Goal: Navigation & Orientation: Find specific page/section

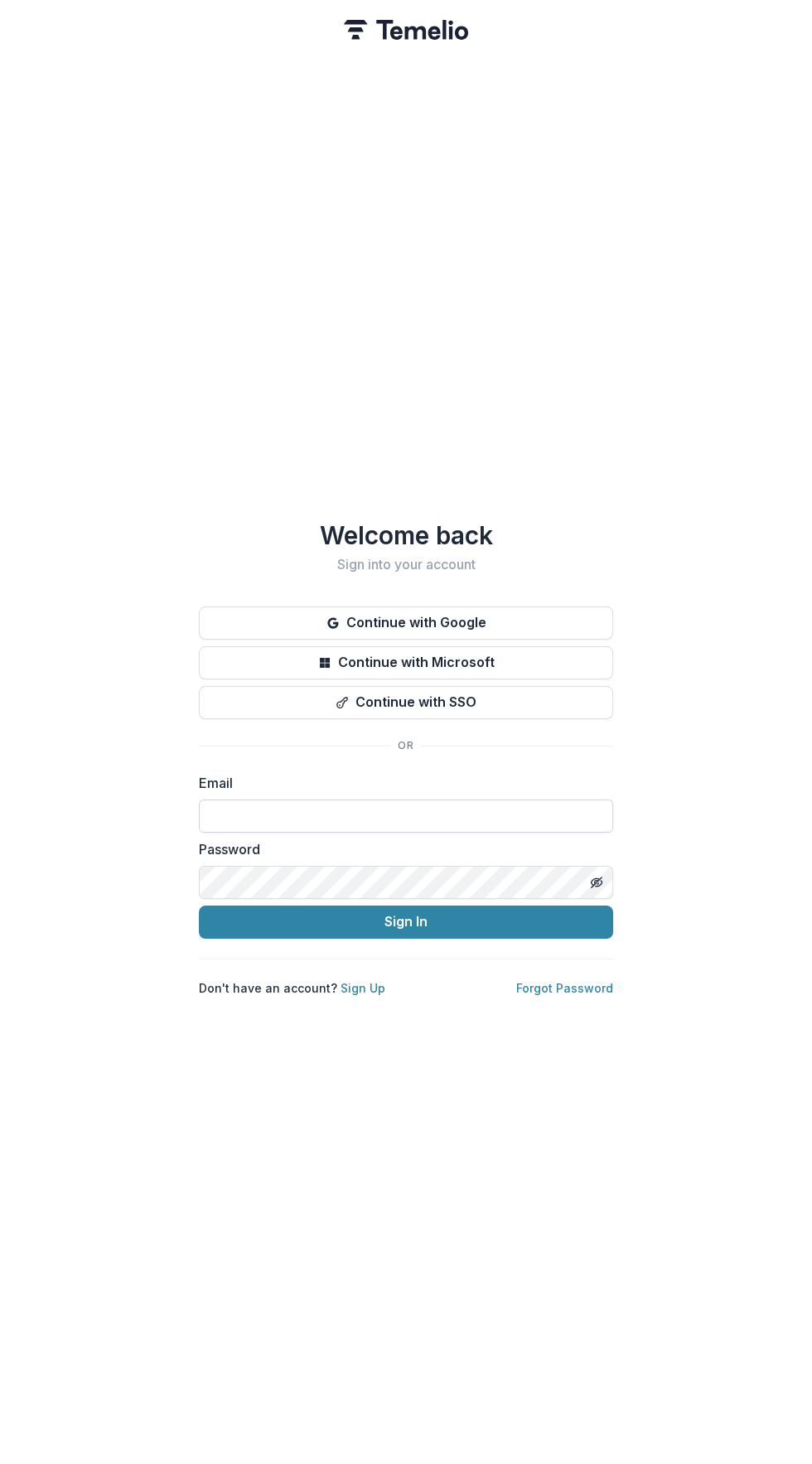
click at [476, 813] on input at bounding box center [406, 816] width 414 height 33
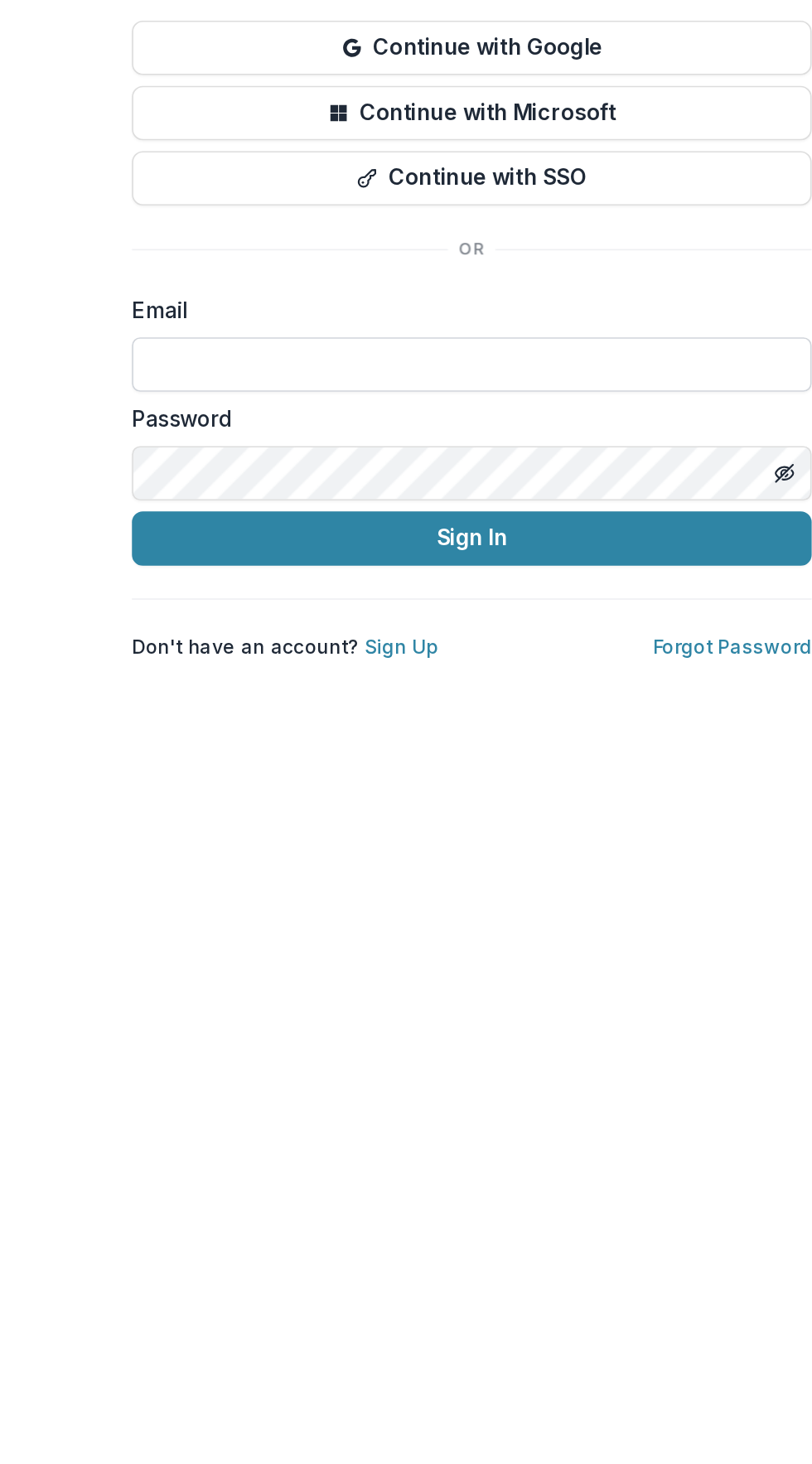
type input "**********"
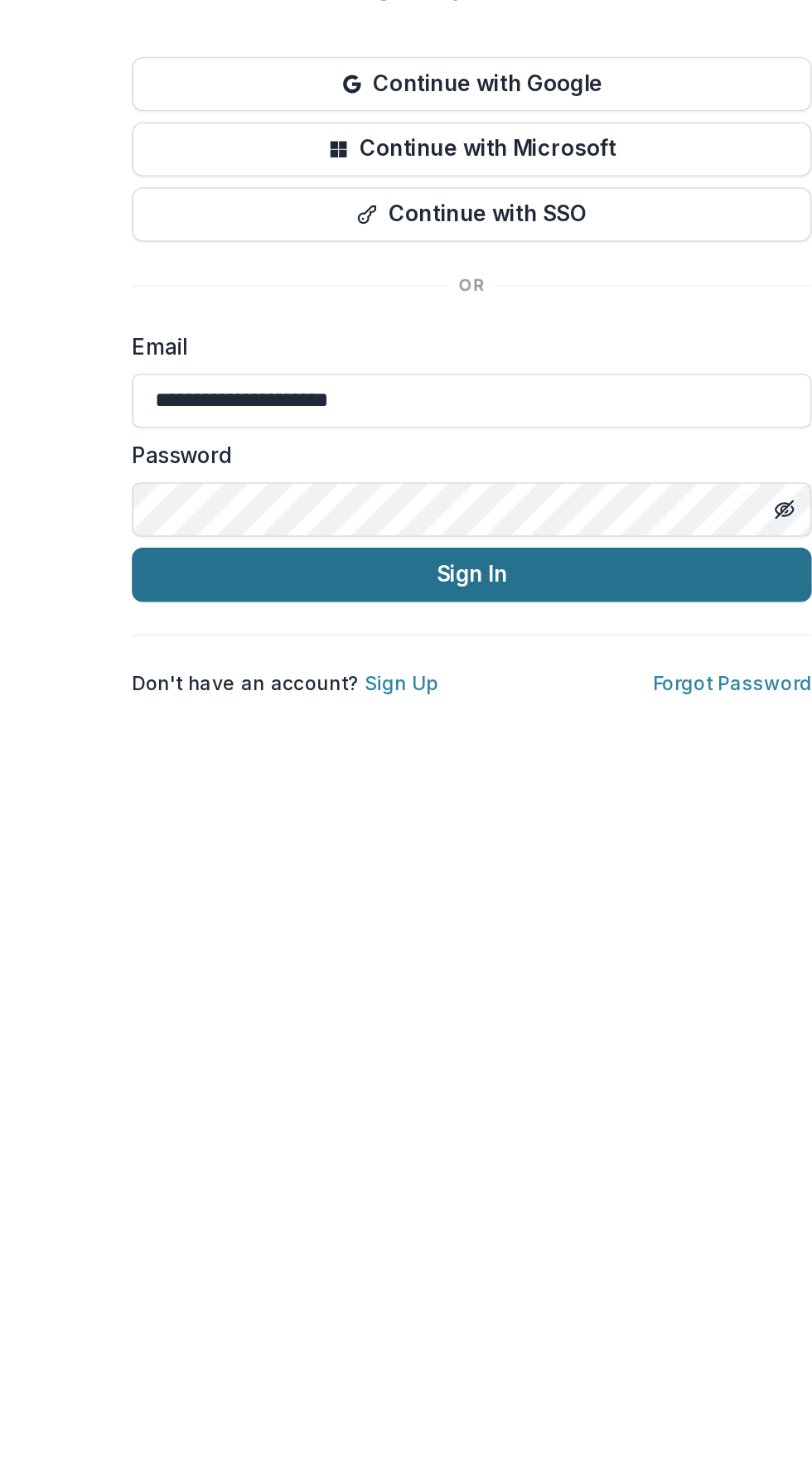
click at [509, 915] on button "Sign In" at bounding box center [406, 922] width 414 height 33
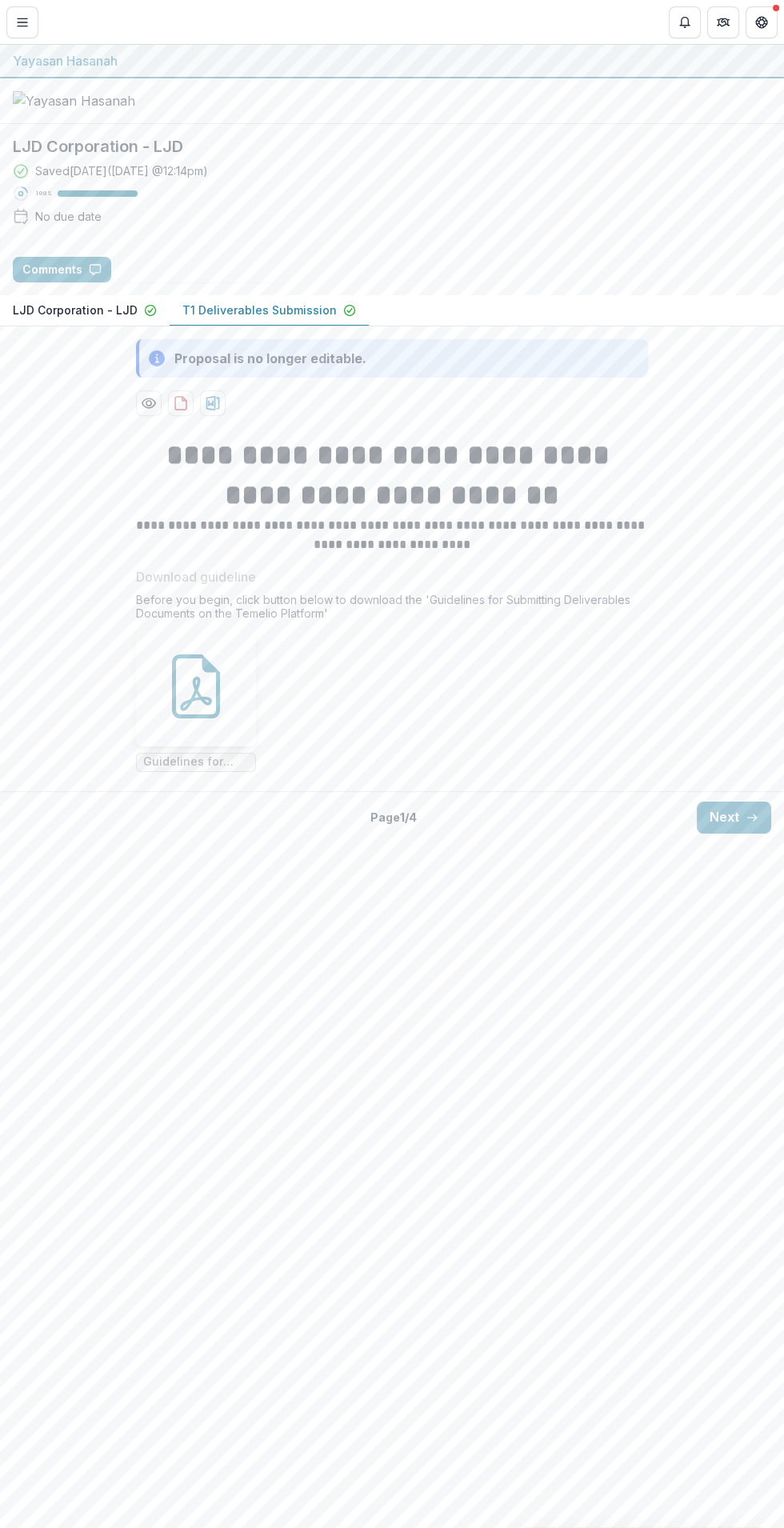
click at [52, 4] on header "Proposals LJD Corporation - LJD" at bounding box center [392, 21] width 784 height 44
click at [22, 26] on line "Toggle Menu" at bounding box center [22, 26] width 9 height 0
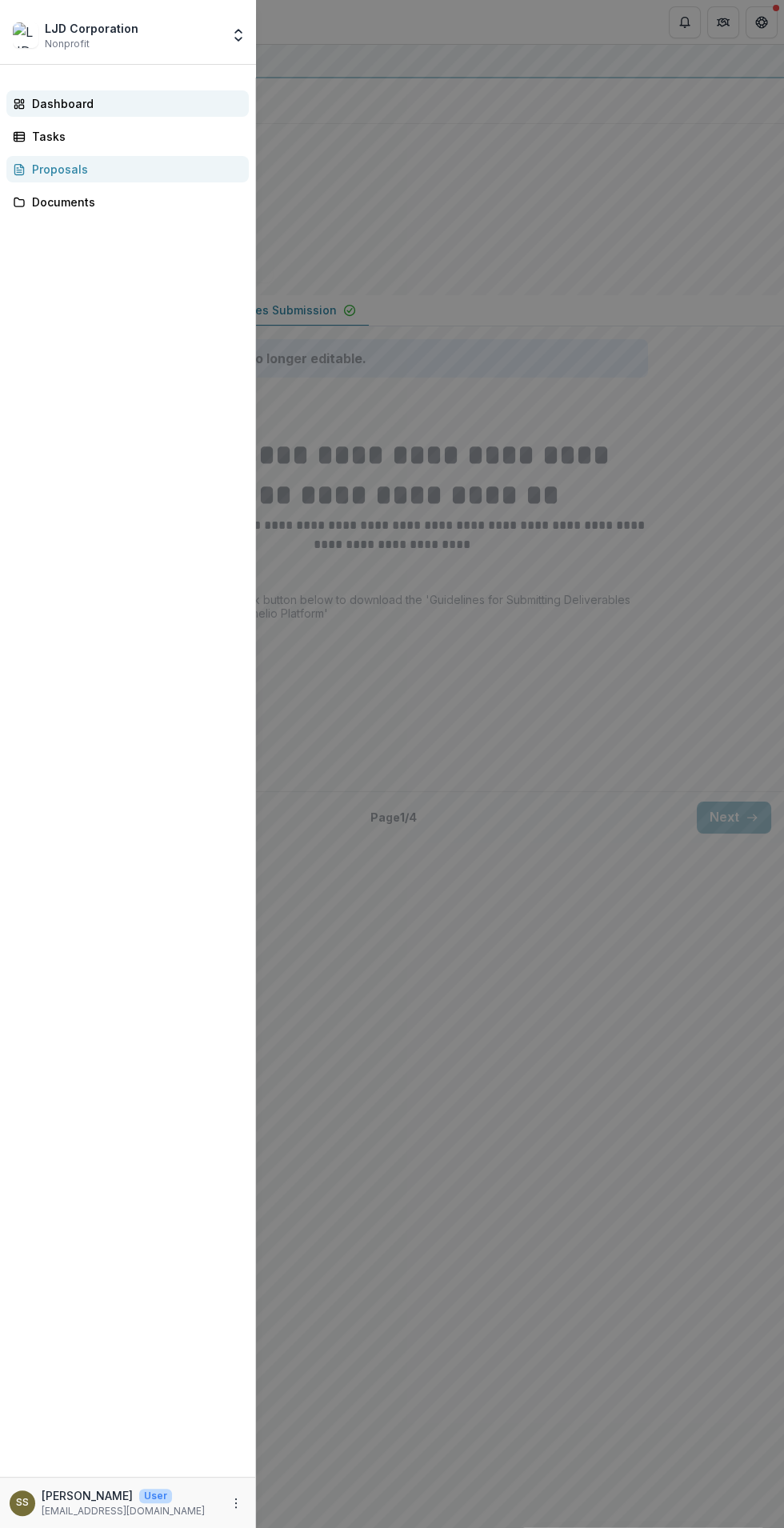
click at [128, 109] on div "Dashboard" at bounding box center [133, 103] width 204 height 17
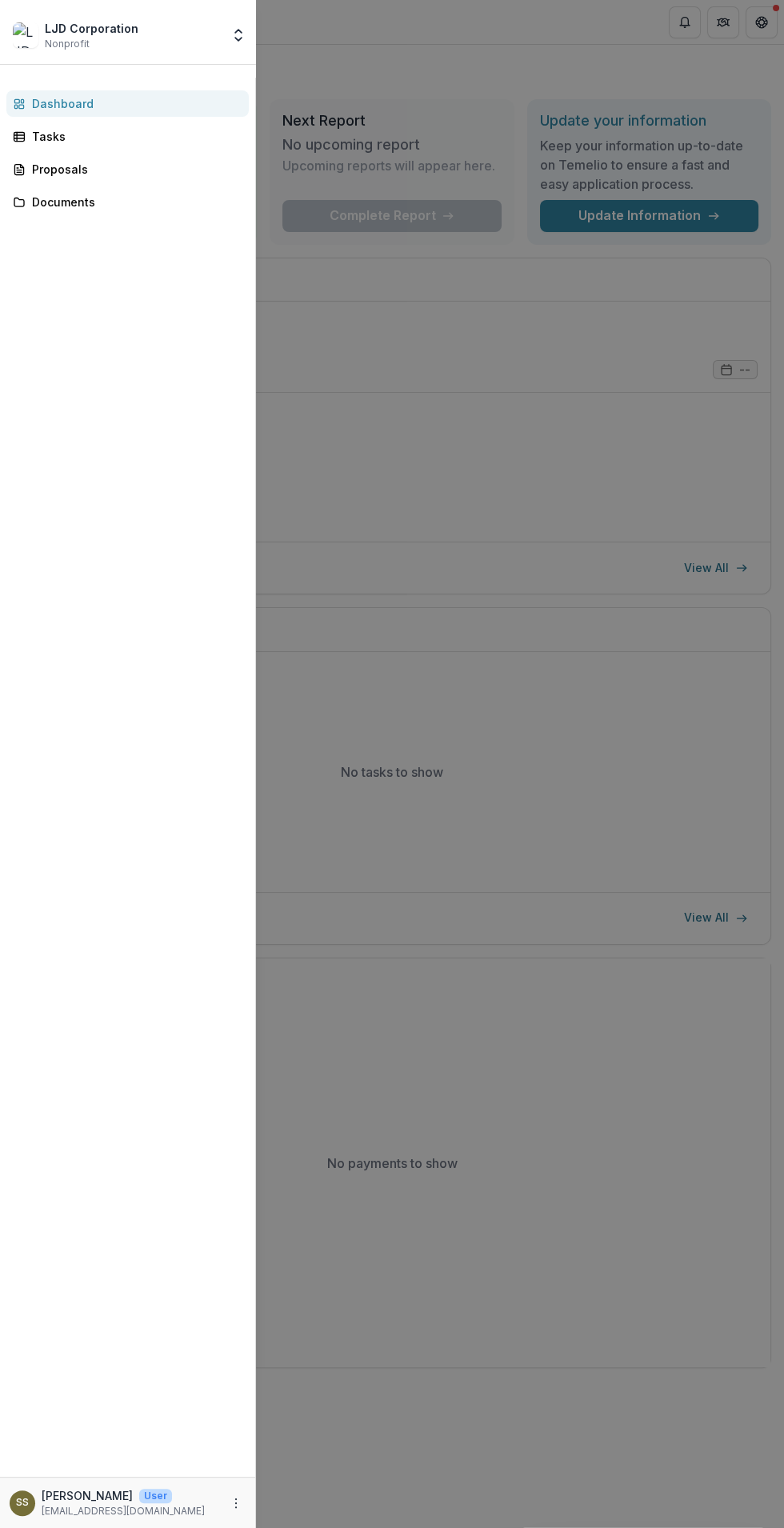
click at [597, 1317] on div "LJD Corporation Nonprofit Nonprofits LJD Corporation LJD Corporation LJD Corpor…" at bounding box center [392, 764] width 784 height 1528
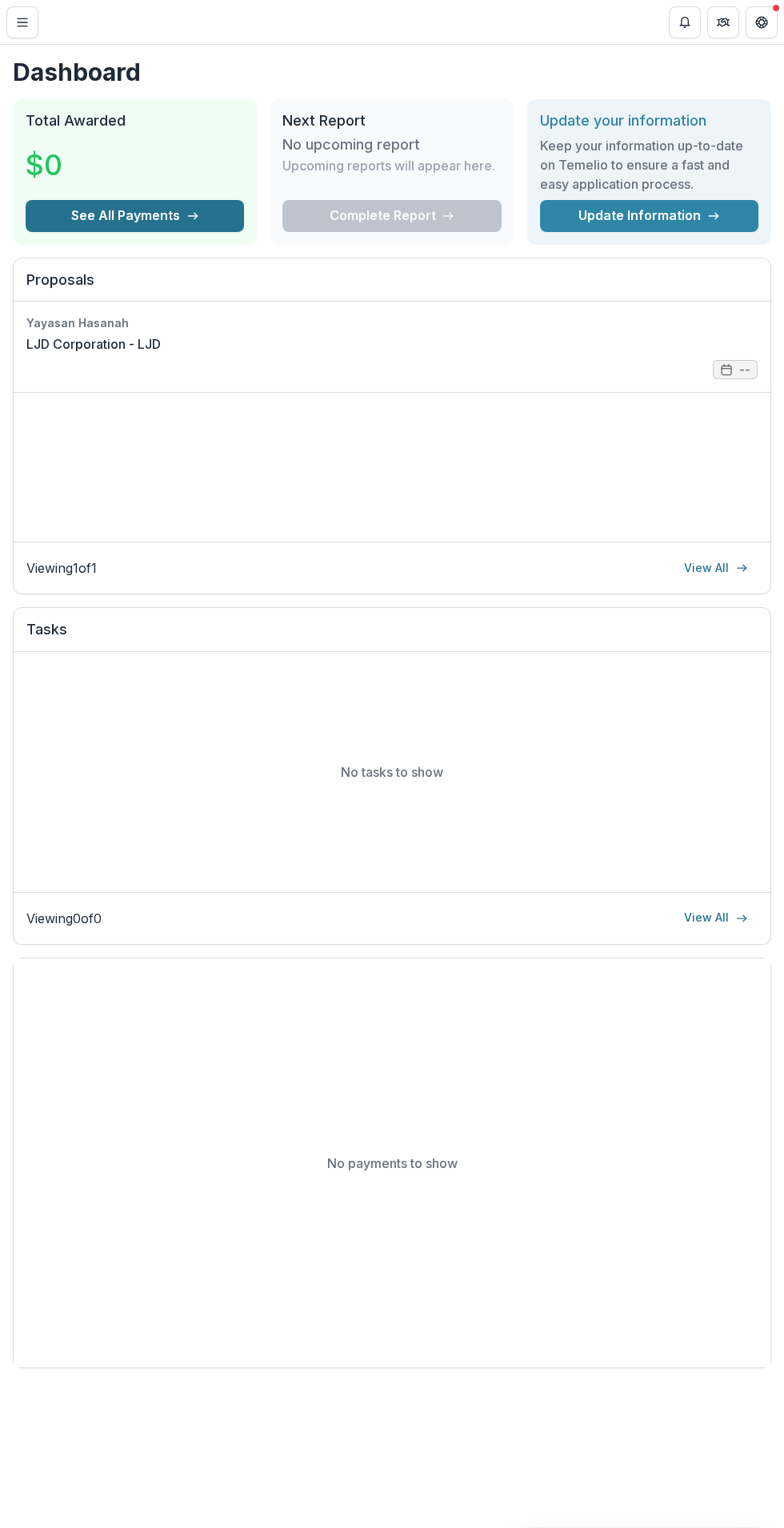
click at [191, 216] on line "button" at bounding box center [192, 216] width 8 height 0
click at [24, 22] on line "Toggle Menu" at bounding box center [22, 22] width 9 height 0
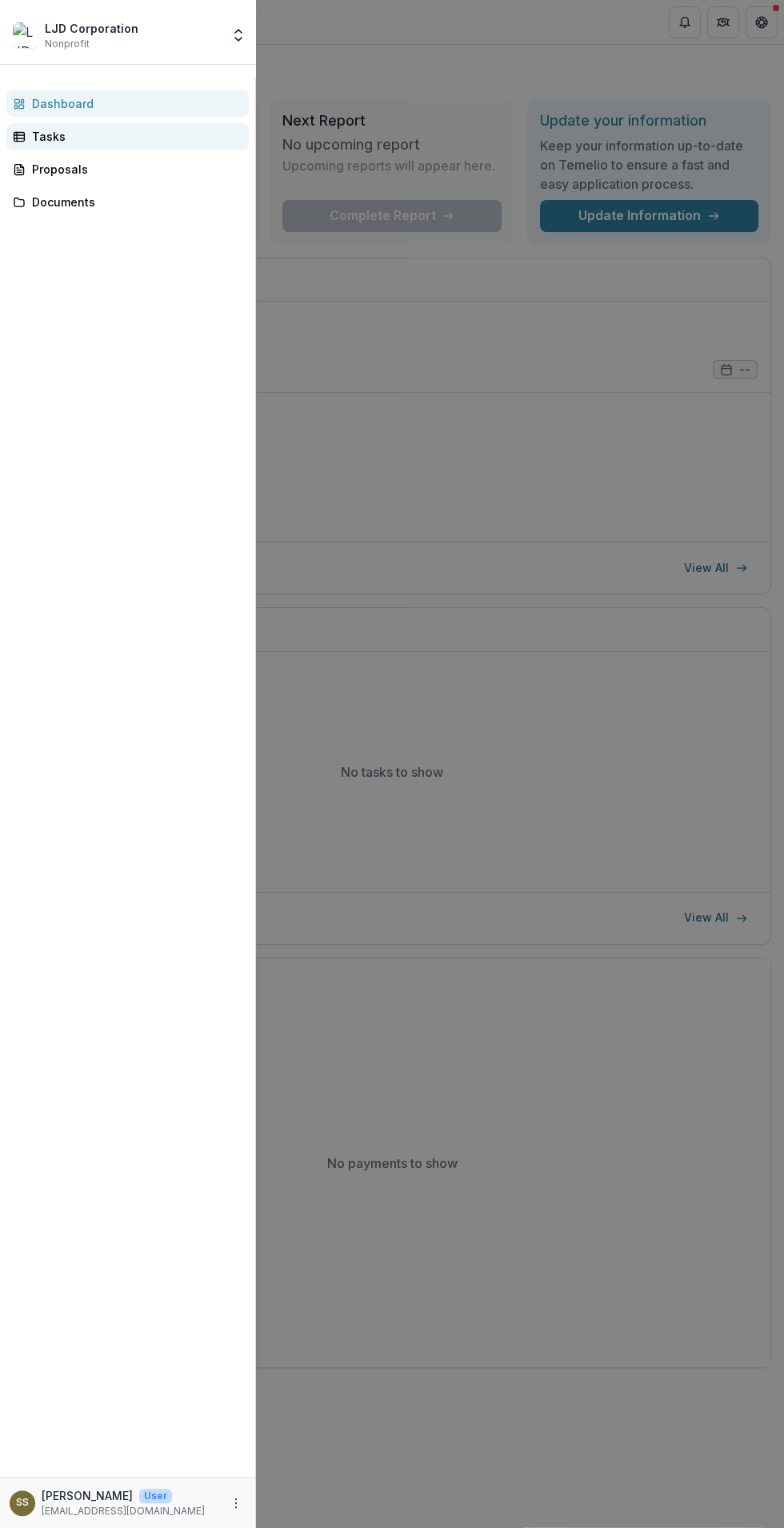
click at [138, 140] on div "Tasks" at bounding box center [133, 137] width 204 height 17
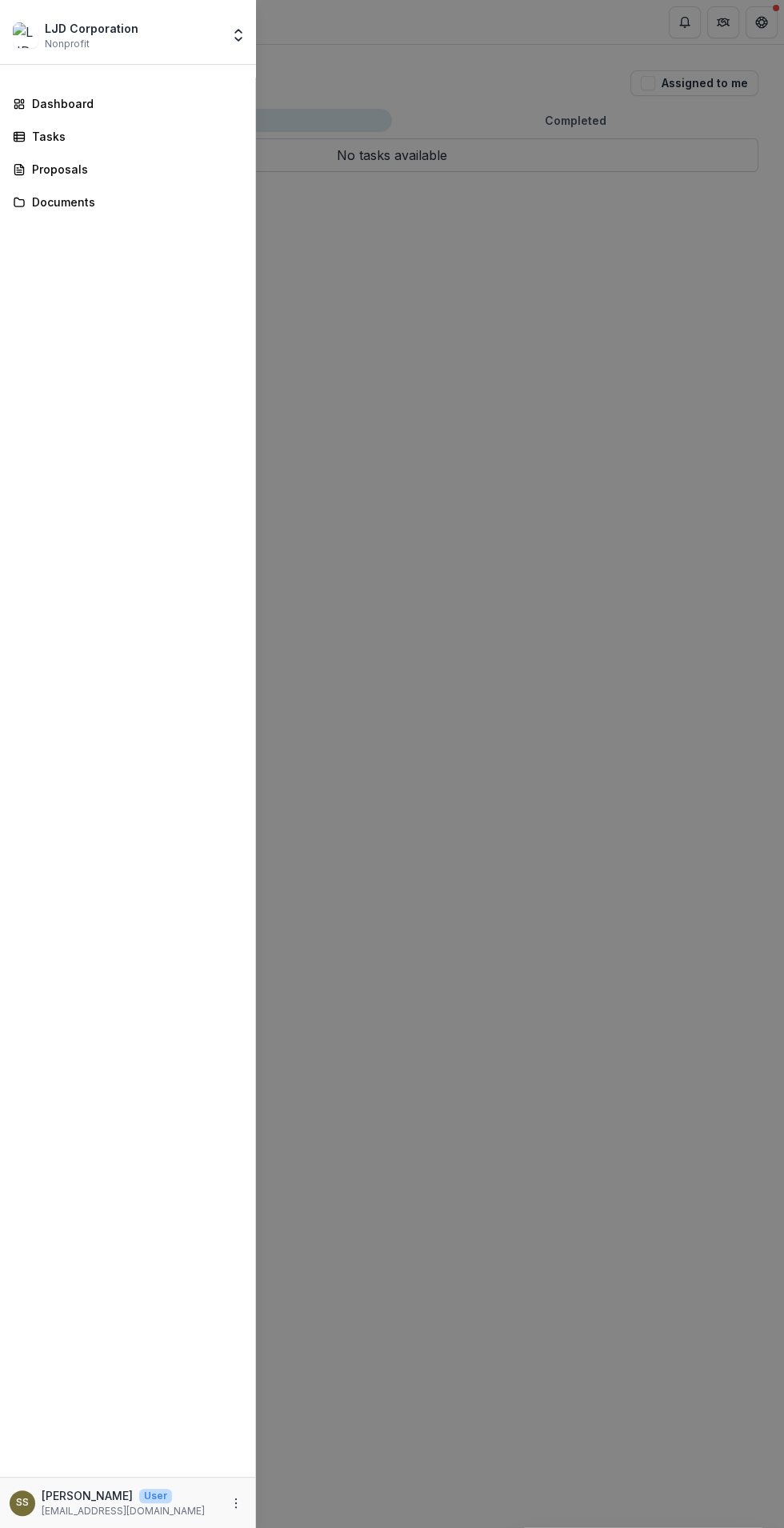
click at [655, 476] on div "LJD Corporation Nonprofit Nonprofits LJD Corporation LJD Corporation LJD Corpor…" at bounding box center [392, 764] width 784 height 1528
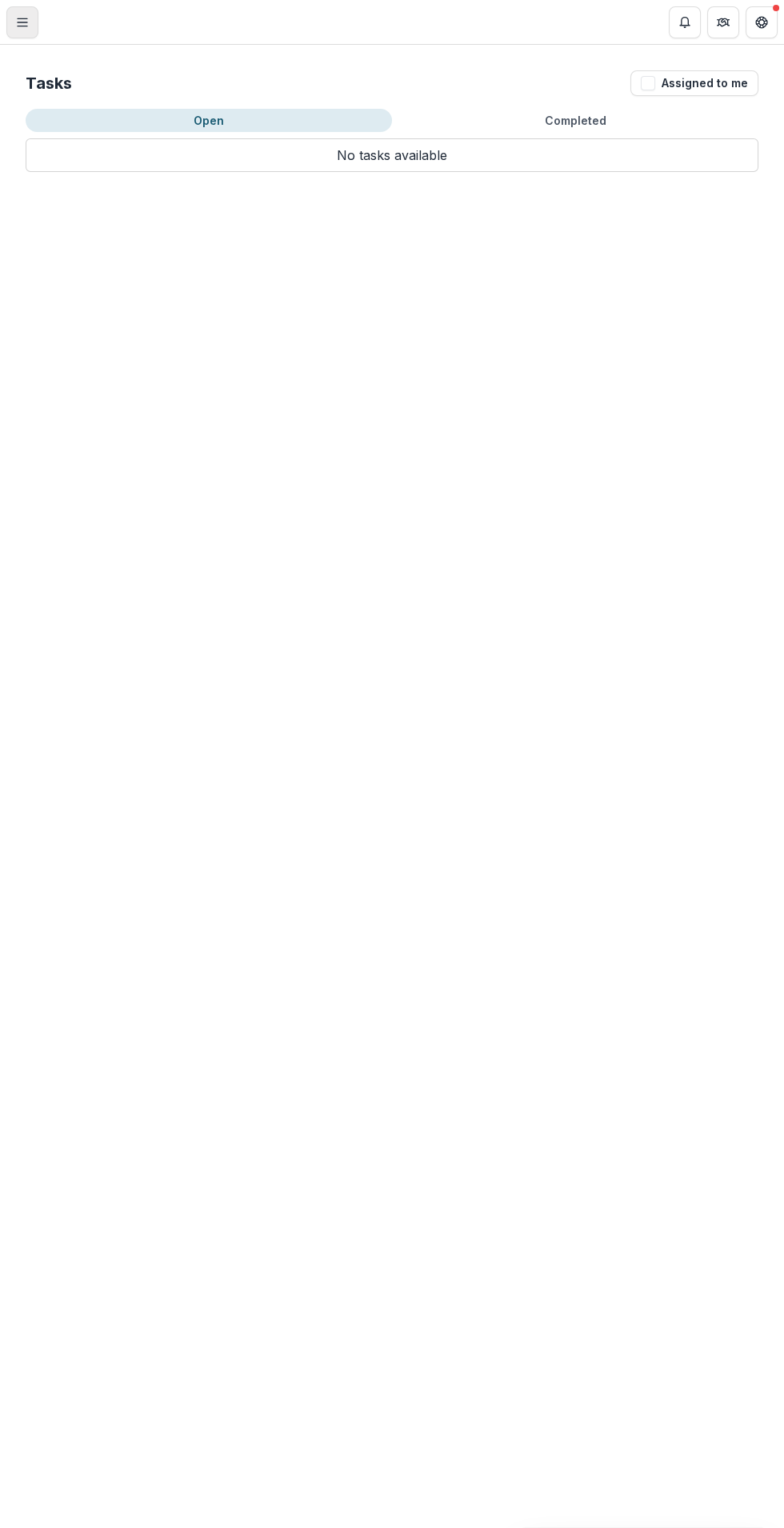
click at [23, 26] on line "Toggle Menu" at bounding box center [22, 26] width 9 height 0
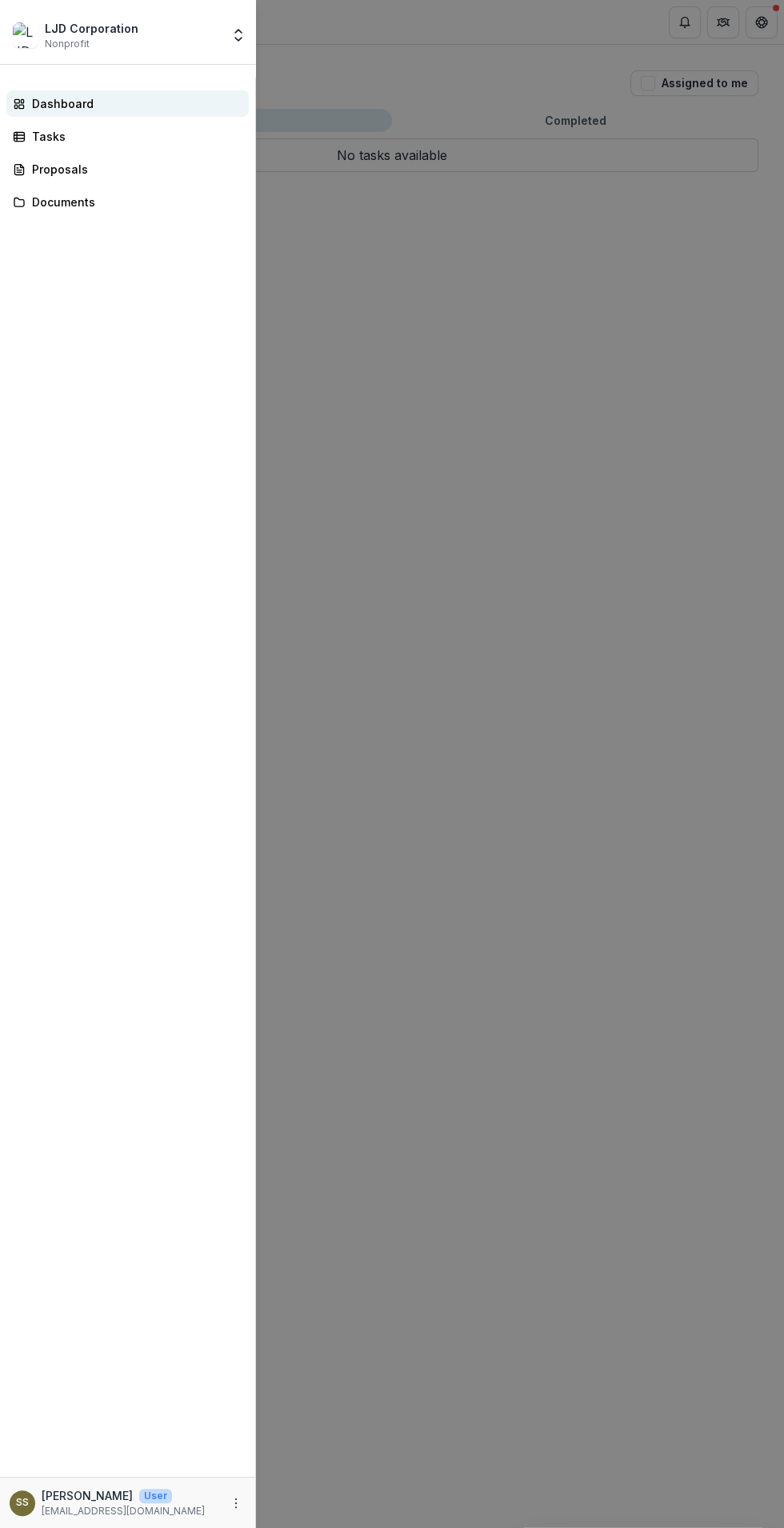
click at [121, 96] on div "Dashboard" at bounding box center [133, 103] width 204 height 17
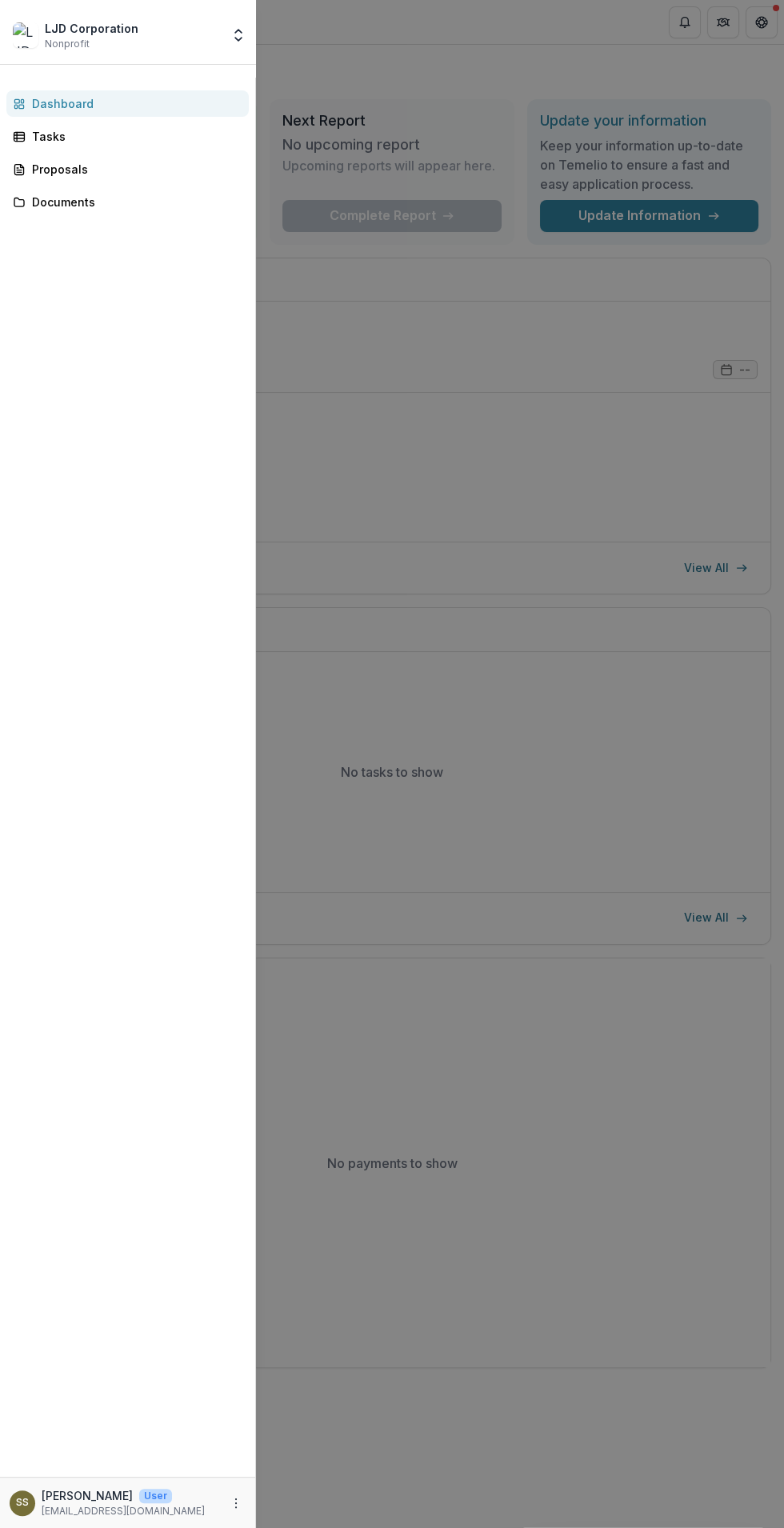
click at [565, 448] on div "LJD Corporation Nonprofit Nonprofits LJD Corporation LJD Corporation LJD Corpor…" at bounding box center [392, 764] width 784 height 1528
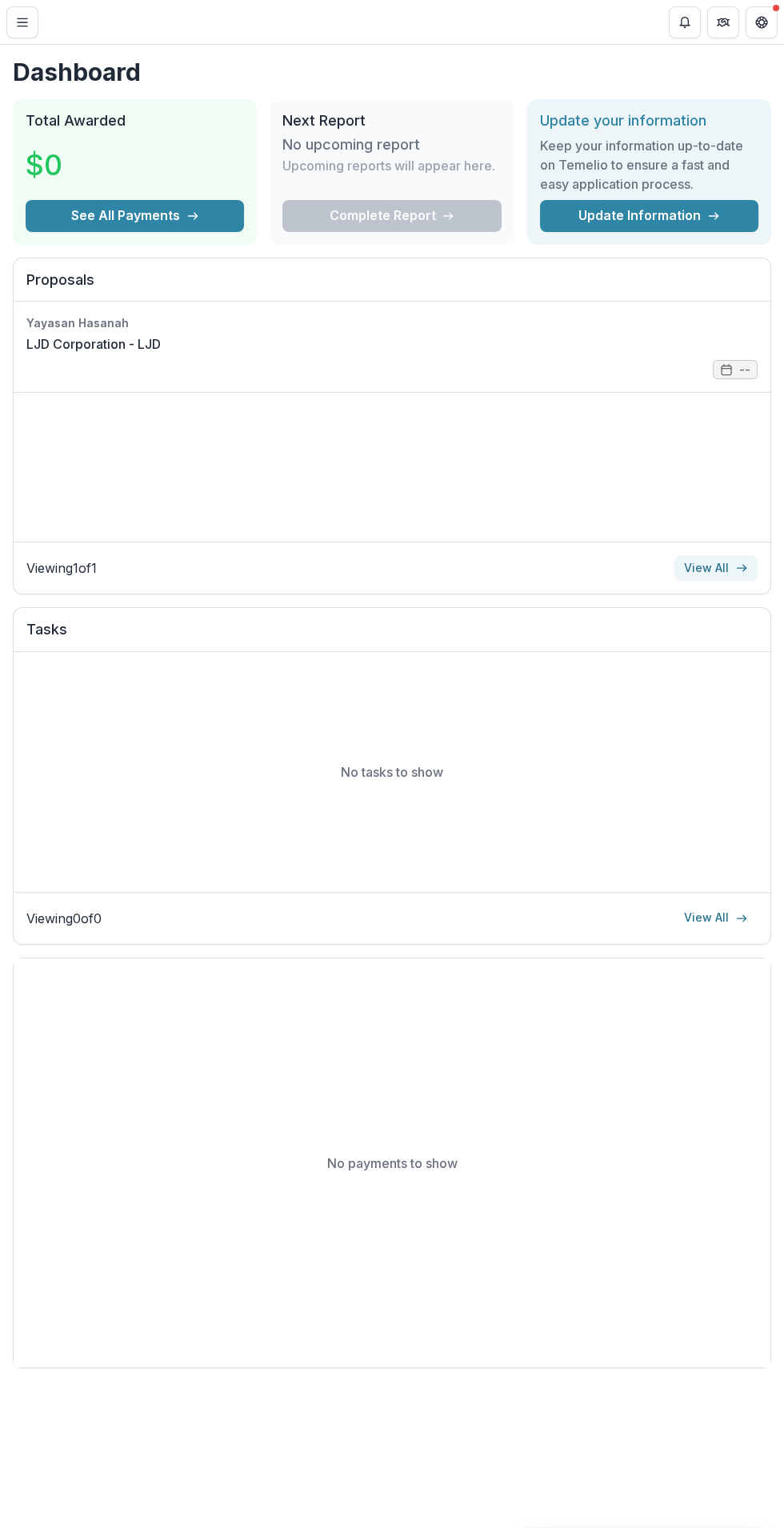
click at [732, 562] on link "View All" at bounding box center [715, 569] width 83 height 26
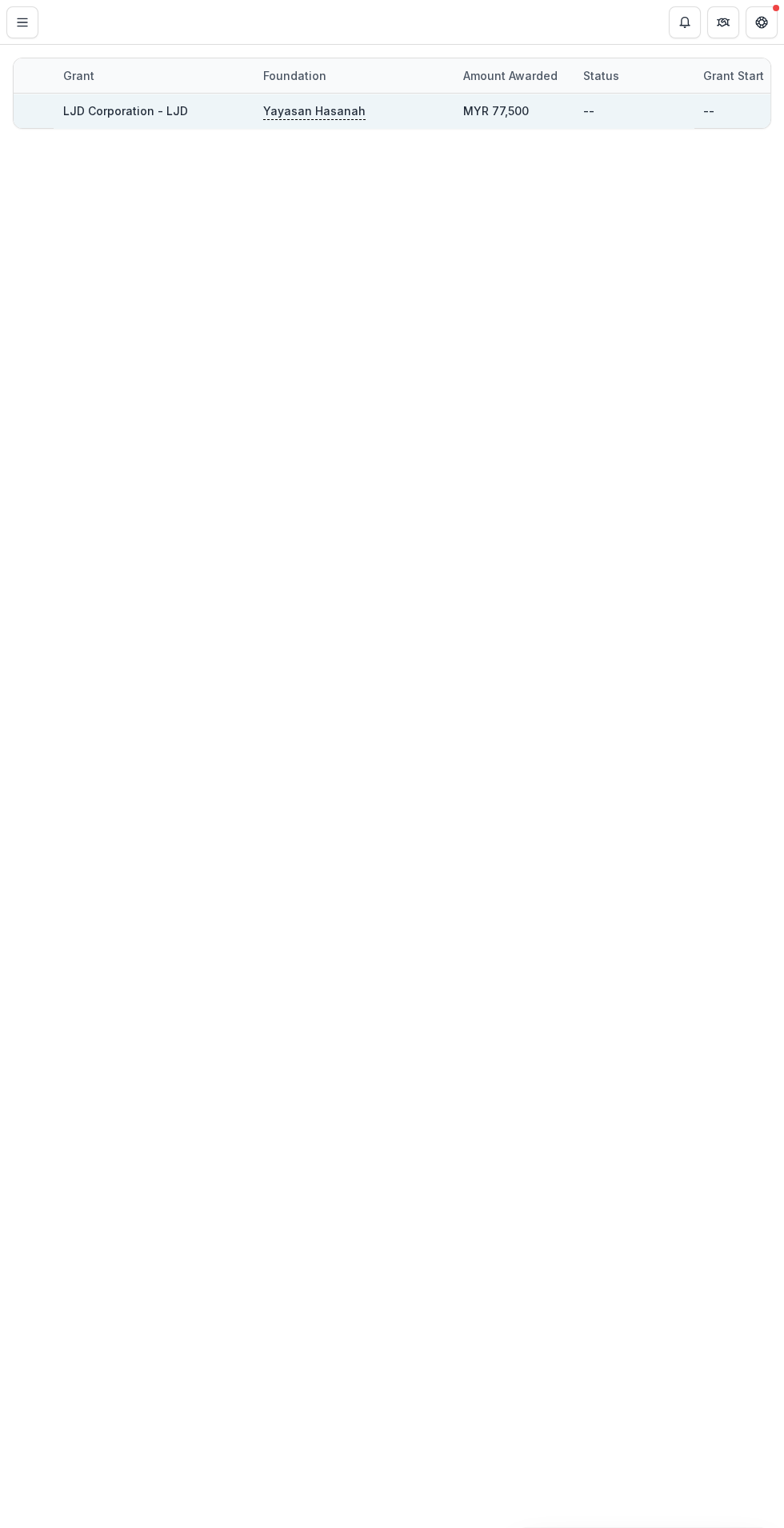
click at [505, 105] on div "MYR 77,500" at bounding box center [496, 111] width 66 height 17
